Goal: Answer question/provide support: Share knowledge or assist other users

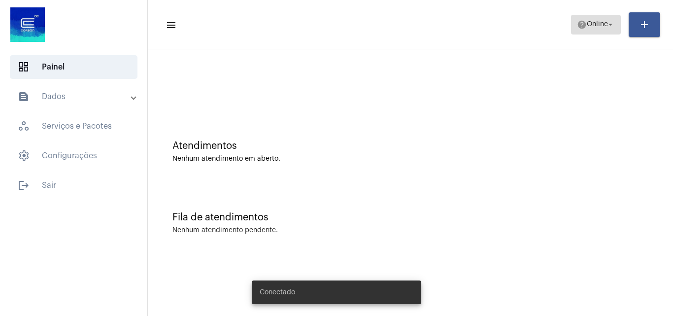
drag, startPoint x: 583, startPoint y: 28, endPoint x: 593, endPoint y: 26, distance: 10.5
click at [592, 27] on span "Online" at bounding box center [596, 24] width 21 height 7
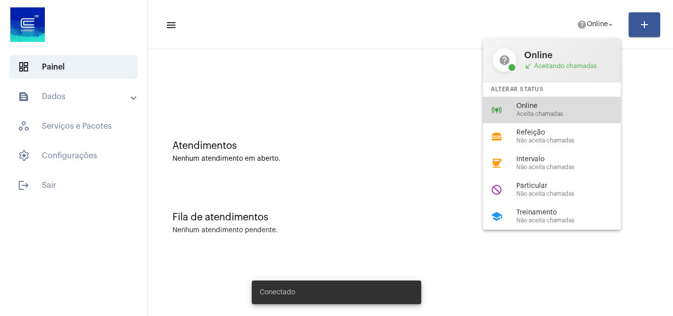
click at [536, 101] on div "online_prediction Online Aceita chamadas" at bounding box center [559, 109] width 154 height 27
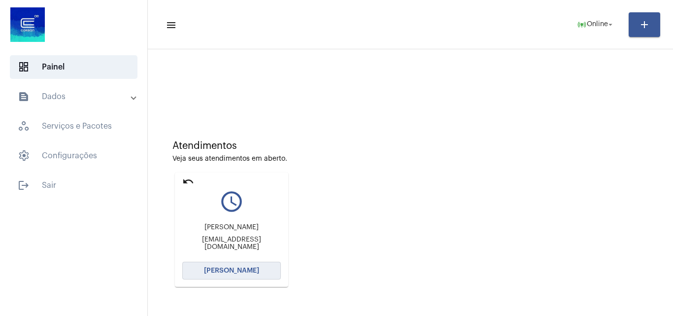
click at [273, 275] on button "[PERSON_NAME]" at bounding box center [231, 270] width 98 height 18
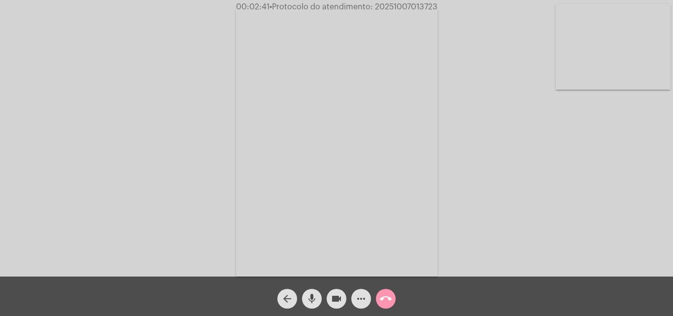
drag, startPoint x: 334, startPoint y: 301, endPoint x: 306, endPoint y: 304, distance: 28.8
click at [334, 301] on mat-icon "videocam" at bounding box center [336, 298] width 12 height 12
click at [311, 299] on mat-icon "mic" at bounding box center [312, 298] width 12 height 12
click at [314, 296] on mat-icon "mic_off" at bounding box center [312, 298] width 12 height 12
click at [332, 296] on mat-icon "videocam_off" at bounding box center [336, 298] width 12 height 12
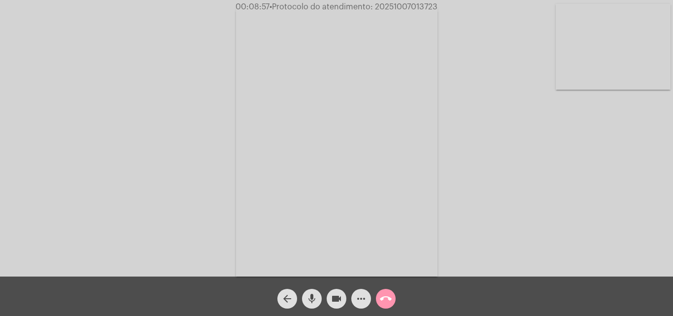
click at [353, 303] on button "more_horiz" at bounding box center [361, 298] width 20 height 20
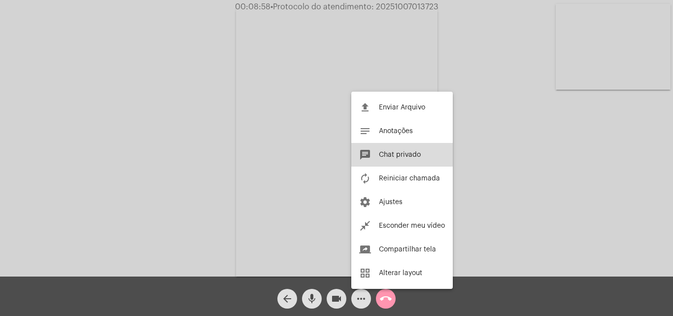
click at [394, 149] on button "chat Chat privado" at bounding box center [401, 155] width 101 height 24
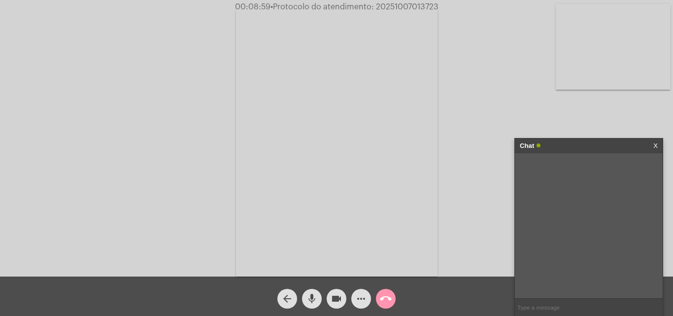
click at [535, 308] on input "text" at bounding box center [588, 306] width 148 height 17
type input "Oi!"
click at [356, 301] on mat-icon "more_horiz" at bounding box center [361, 298] width 12 height 12
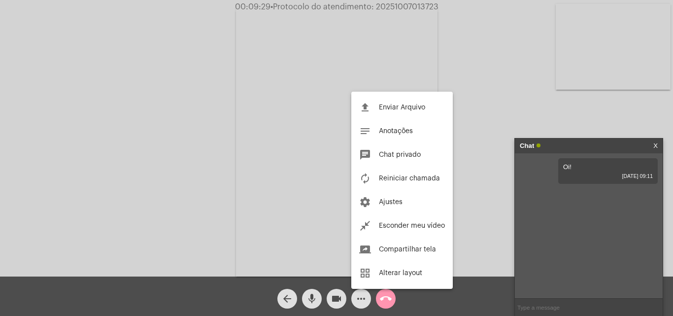
click at [483, 202] on div at bounding box center [336, 158] width 673 height 316
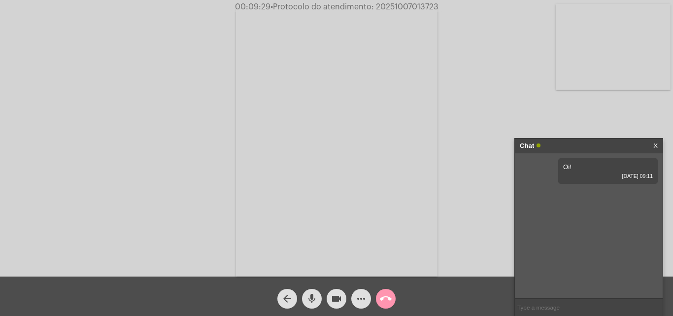
click at [360, 300] on mat-icon "more_horiz" at bounding box center [361, 298] width 12 height 12
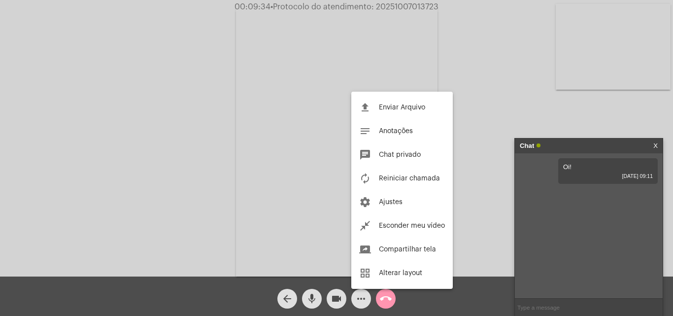
click at [509, 115] on div at bounding box center [336, 158] width 673 height 316
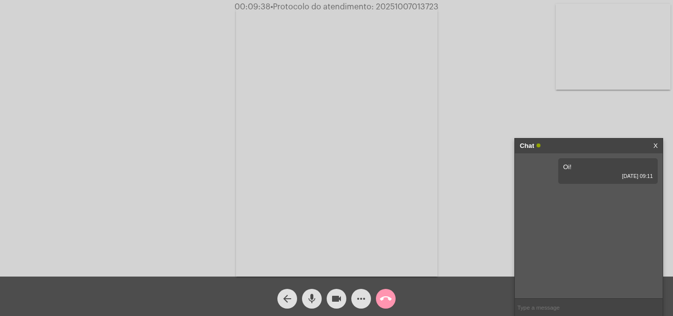
click at [521, 301] on input "text" at bounding box center [588, 306] width 148 height 17
click at [363, 307] on span "more_horiz" at bounding box center [361, 298] width 12 height 20
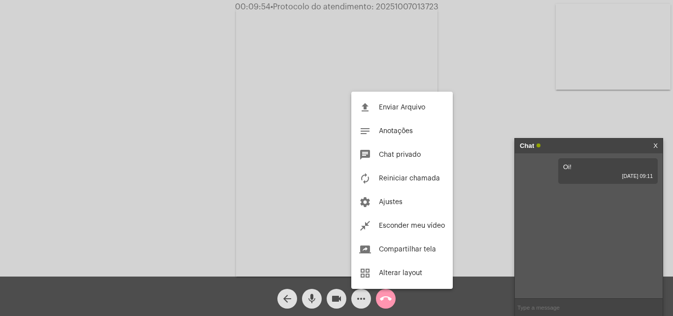
click at [524, 304] on div at bounding box center [336, 158] width 673 height 316
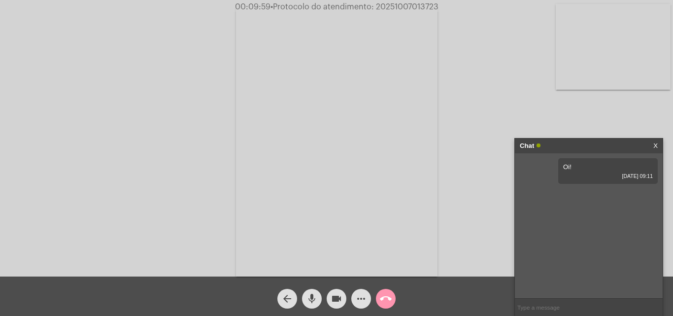
click at [355, 304] on mat-icon "more_horiz" at bounding box center [361, 298] width 12 height 12
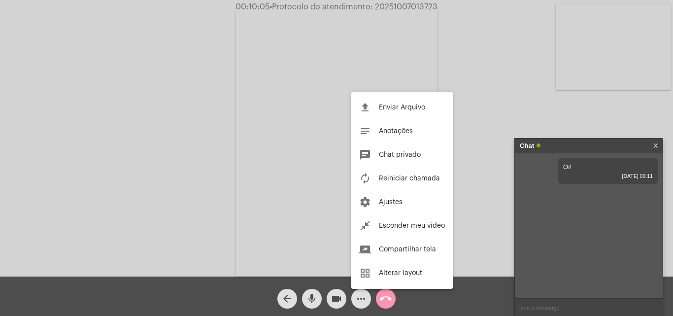
click at [498, 121] on div at bounding box center [336, 158] width 673 height 316
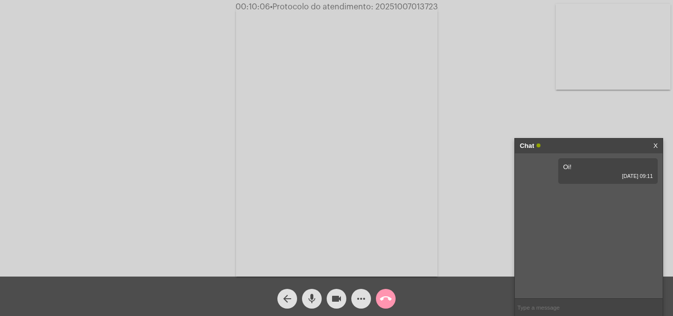
click at [520, 306] on input "text" at bounding box center [588, 306] width 148 height 17
click at [549, 303] on input "text" at bounding box center [588, 306] width 148 height 17
drag, startPoint x: 623, startPoint y: 193, endPoint x: 542, endPoint y: 197, distance: 81.8
click at [542, 197] on div "Adão [PERSON_NAME] [DATE] 09:13" at bounding box center [590, 199] width 102 height 26
copy span "[PERSON_NAME]"
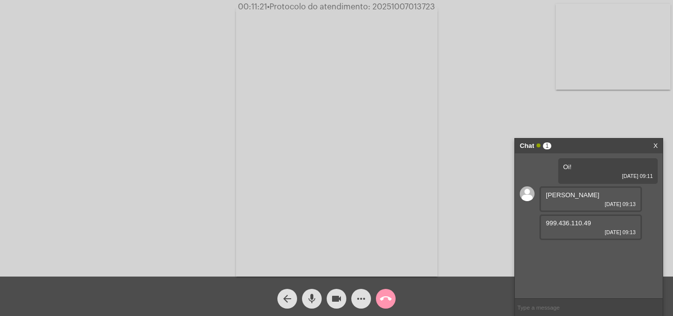
click at [656, 254] on div "Oi! [DATE] 09:11 Adão [PERSON_NAME] [DATE] 09:13 999.436.110.49 [DATE] 09:13" at bounding box center [588, 225] width 148 height 145
drag, startPoint x: 597, startPoint y: 222, endPoint x: 546, endPoint y: 221, distance: 50.2
click at [546, 221] on div "999.436.110.49 [DATE] 09:13" at bounding box center [590, 227] width 102 height 26
copy span "999.436.110.49"
click at [569, 309] on input "text" at bounding box center [588, 306] width 148 height 17
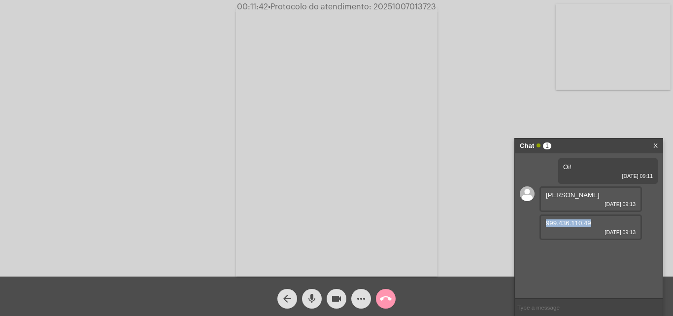
drag, startPoint x: 592, startPoint y: 224, endPoint x: 540, endPoint y: 224, distance: 52.2
click at [540, 224] on div "999.436.110.49 [DATE] 09:13" at bounding box center [590, 227] width 102 height 26
copy span "999.436.110.49"
click at [572, 227] on div "999.436.110.49 [DATE] 09:13" at bounding box center [590, 227] width 102 height 26
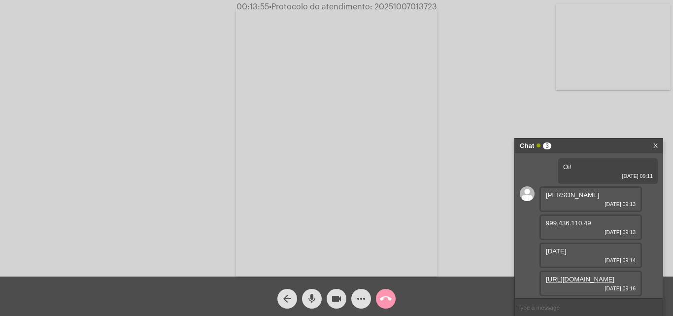
click at [573, 275] on link "[URL][DOMAIN_NAME]" at bounding box center [579, 278] width 68 height 7
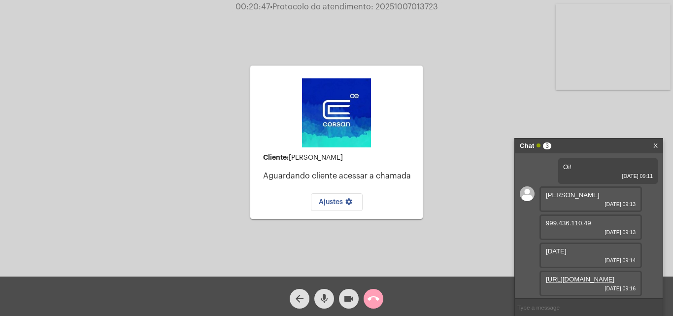
click at [373, 301] on mat-icon "call_end" at bounding box center [373, 298] width 12 height 12
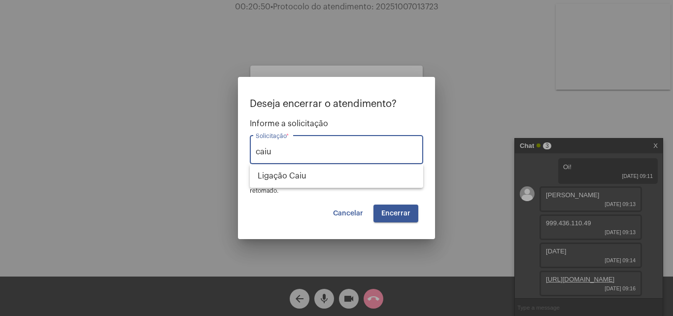
click at [356, 191] on div "Deseja encerrar o atendimento? Informe a solicitação caiu Solicitação * OBS: O …" at bounding box center [336, 146] width 173 height 96
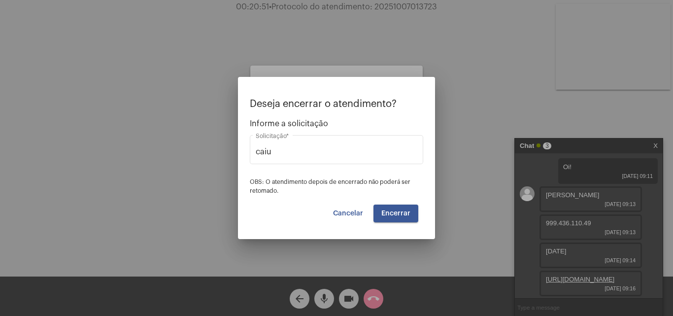
click at [357, 173] on div "caiu Solicitação *" at bounding box center [336, 155] width 173 height 40
click at [354, 155] on input "caiu" at bounding box center [336, 151] width 161 height 9
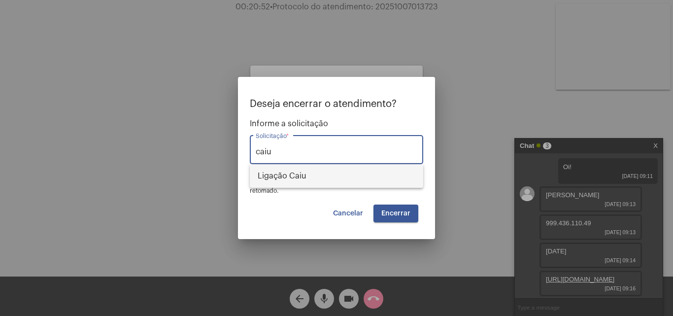
click at [358, 181] on span "Ligação Caiu" at bounding box center [336, 176] width 158 height 24
type input "Ligação Caiu"
click at [396, 210] on span "Encerrar" at bounding box center [395, 213] width 29 height 7
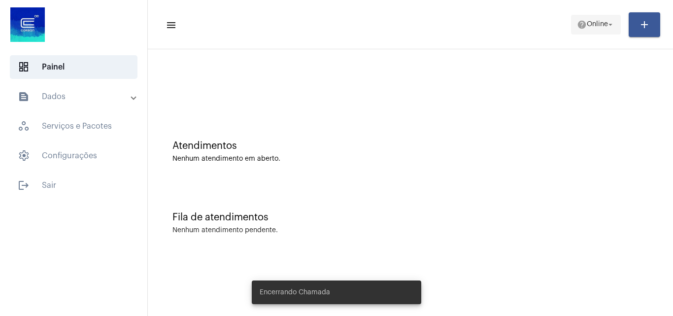
click at [571, 18] on button "help Online arrow_drop_down" at bounding box center [596, 25] width 50 height 20
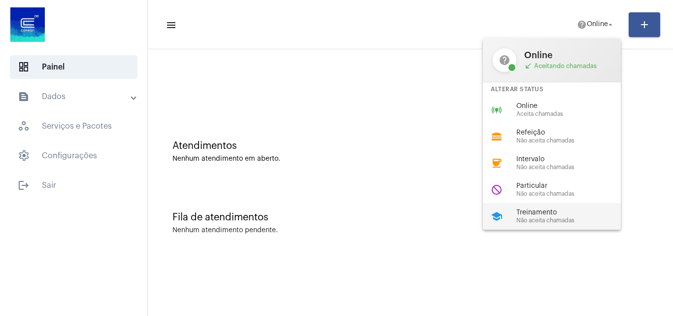
click at [569, 215] on span "Treinamento" at bounding box center [572, 212] width 112 height 7
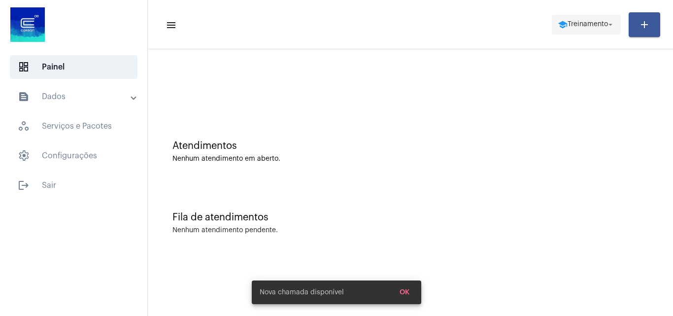
click at [600, 28] on span "school Treinamento arrow_drop_down" at bounding box center [585, 24] width 57 height 18
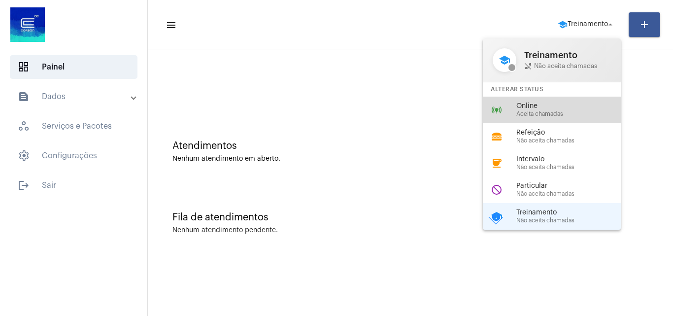
click at [545, 117] on div "online_prediction Online Aceita chamadas" at bounding box center [559, 109] width 154 height 27
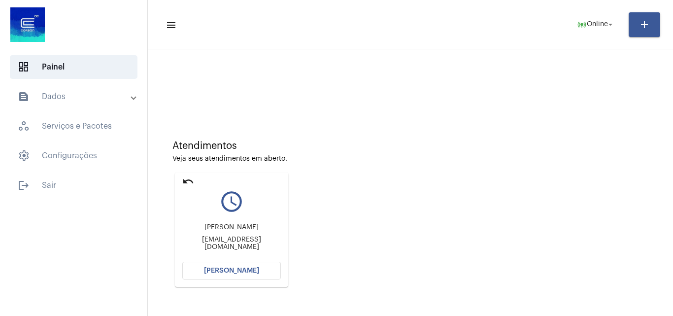
click at [241, 267] on span "[PERSON_NAME]" at bounding box center [231, 270] width 55 height 7
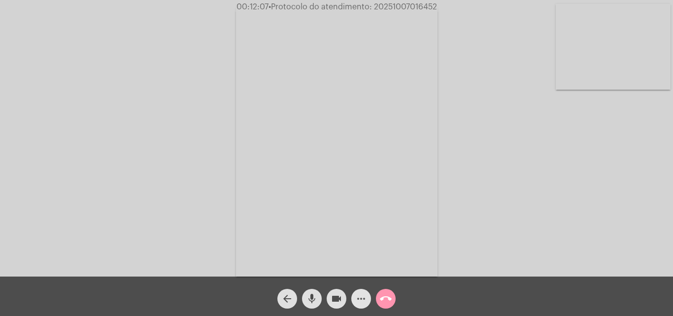
click at [368, 293] on button "more_horiz" at bounding box center [361, 298] width 20 height 20
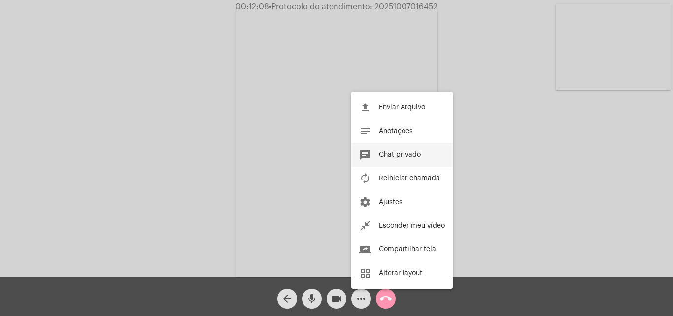
click at [422, 153] on button "chat Chat privado" at bounding box center [401, 155] width 101 height 24
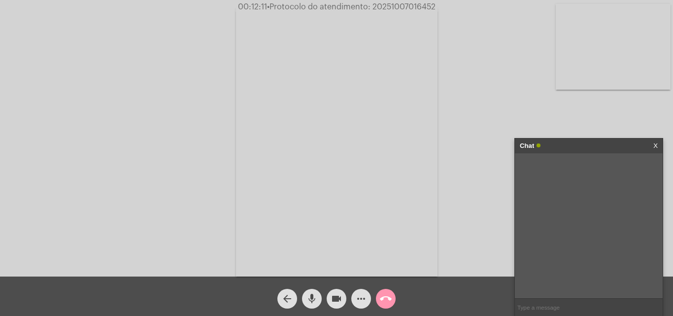
click at [358, 305] on span "more_horiz" at bounding box center [361, 298] width 12 height 20
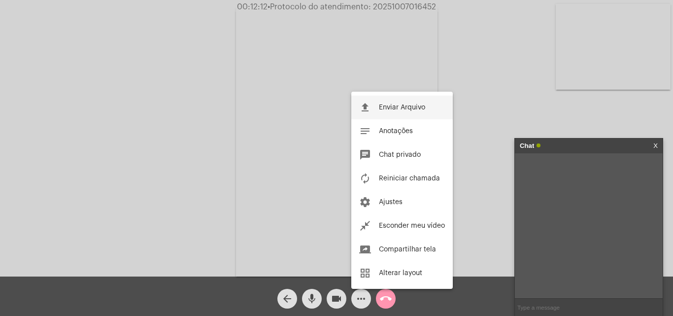
click at [406, 110] on span "Enviar Arquivo" at bounding box center [402, 107] width 46 height 7
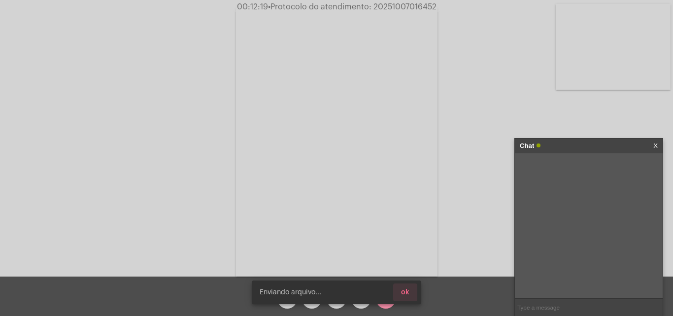
click at [405, 293] on span "ok" at bounding box center [405, 291] width 8 height 7
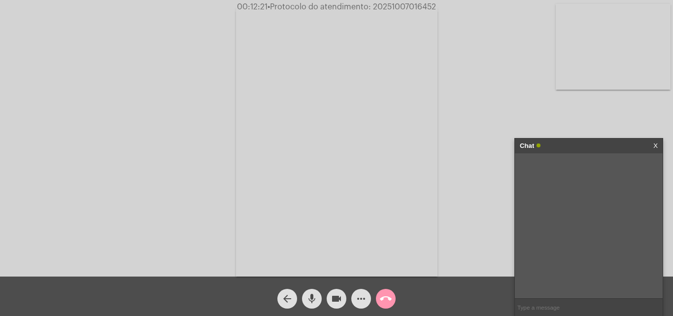
click at [533, 310] on input "text" at bounding box center [588, 306] width 148 height 17
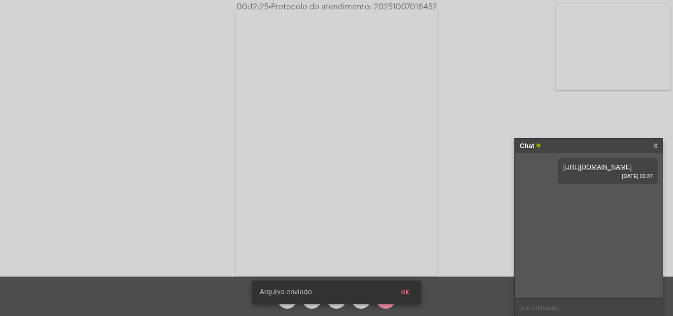
click at [407, 290] on span "ok" at bounding box center [405, 291] width 8 height 7
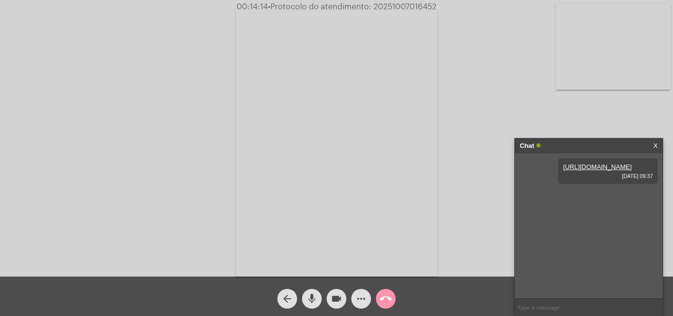
click at [551, 303] on input "text" at bounding box center [588, 306] width 148 height 17
click at [367, 305] on button "more_horiz" at bounding box center [361, 298] width 20 height 20
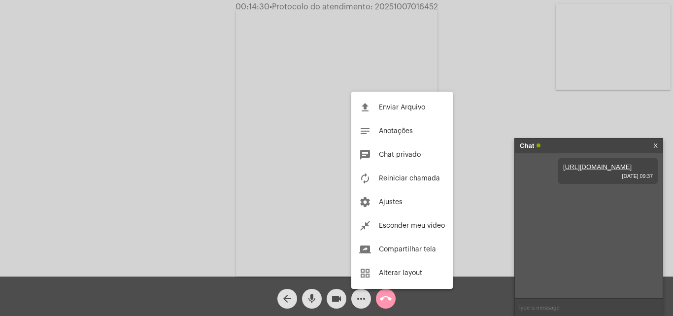
click at [396, 113] on button "file_upload Enviar Arquivo" at bounding box center [401, 108] width 101 height 24
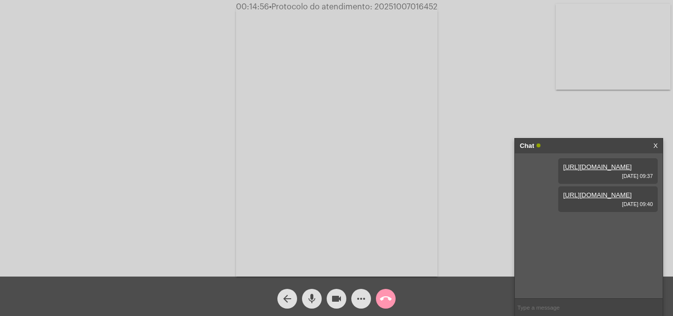
click at [458, 138] on div "Acessando Câmera e Microfone..." at bounding box center [336, 140] width 671 height 276
click at [553, 312] on input "text" at bounding box center [588, 306] width 148 height 17
click at [555, 302] on input "text" at bounding box center [588, 306] width 148 height 17
paste input "[URL][DOMAIN_NAME]"
type input "[URL][DOMAIN_NAME]"
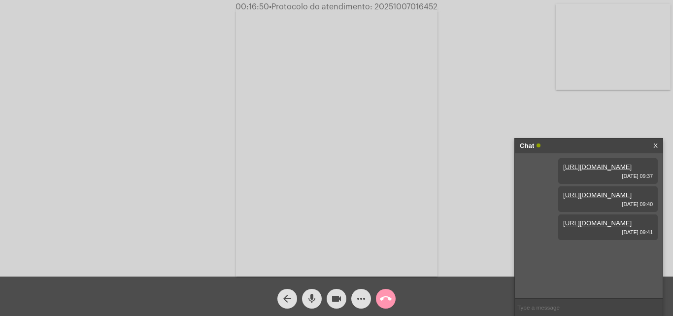
click at [656, 144] on link "X" at bounding box center [655, 145] width 4 height 15
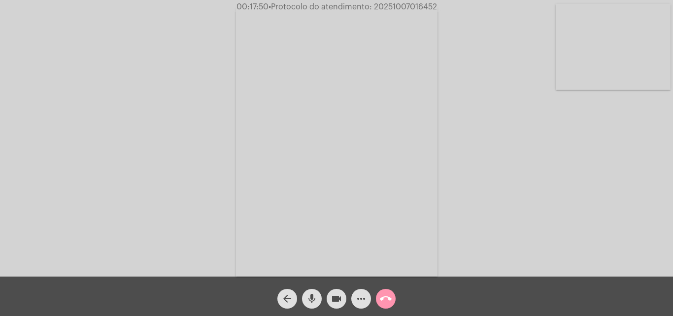
click at [390, 300] on mat-icon "call_end" at bounding box center [386, 298] width 12 height 12
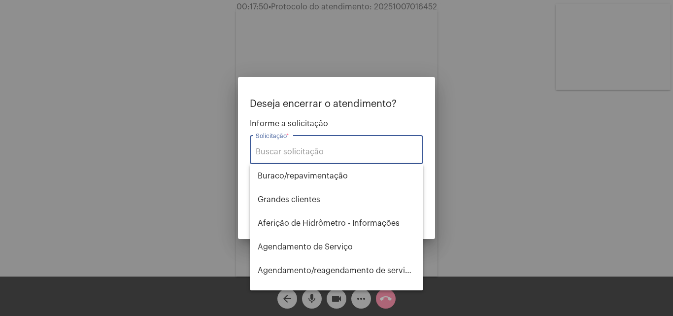
click at [355, 154] on input "Solicitação *" at bounding box center [336, 151] width 161 height 9
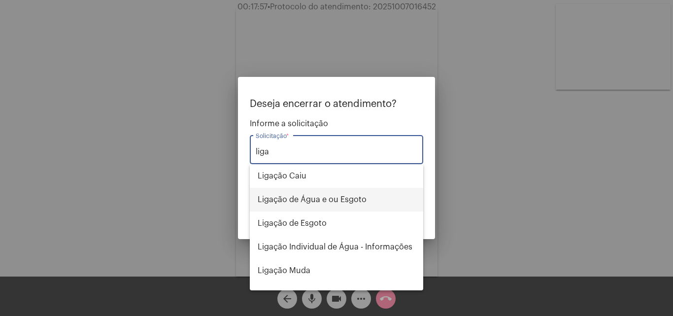
click at [364, 202] on span "Ligação de Água e ou Esgoto" at bounding box center [336, 200] width 158 height 24
type input "Ligação de Água e ou Esgoto"
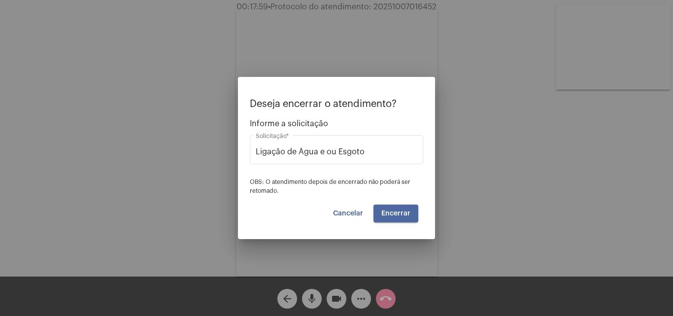
click at [394, 212] on span "Encerrar" at bounding box center [395, 213] width 29 height 7
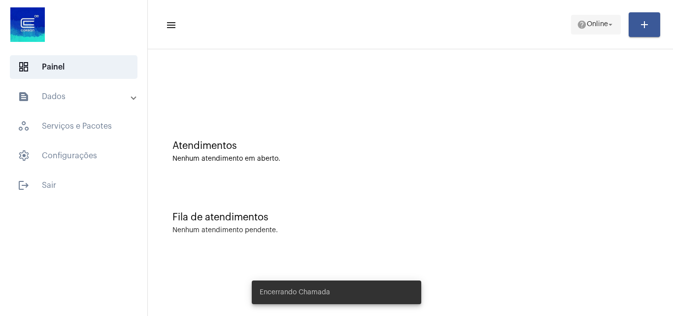
click at [591, 32] on span "help Online arrow_drop_down" at bounding box center [596, 24] width 38 height 18
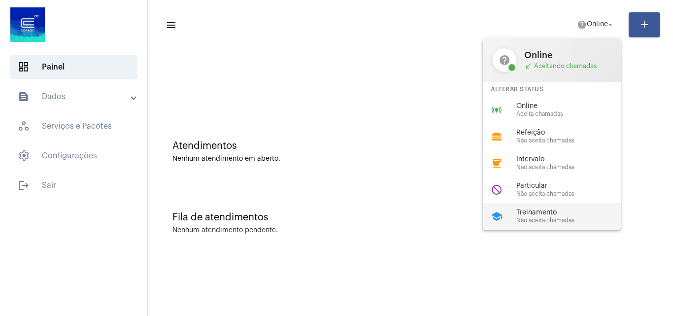
click at [575, 219] on span "Não aceita chamadas" at bounding box center [572, 220] width 112 height 6
